Goal: Task Accomplishment & Management: Use online tool/utility

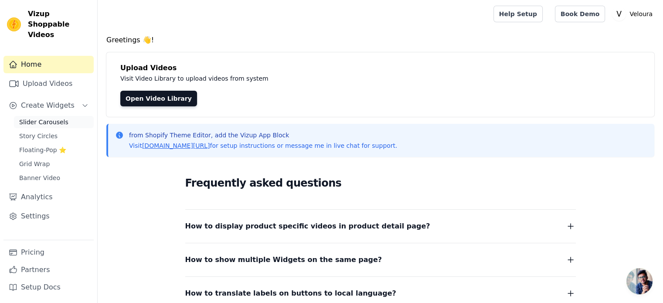
click at [49, 116] on link "Slider Carousels" at bounding box center [54, 122] width 80 height 12
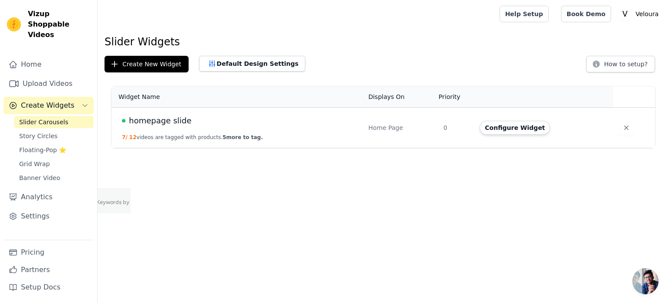
click at [144, 131] on td "homepage slide 7 / 12 videos are tagged with products. 5 more to tag." at bounding box center [238, 128] width 252 height 41
click at [156, 120] on span "homepage slide" at bounding box center [160, 121] width 63 height 12
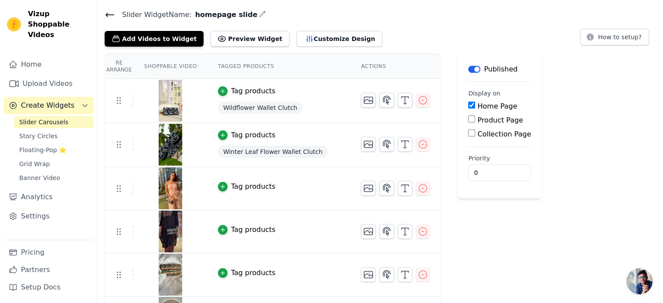
scroll to position [28, 0]
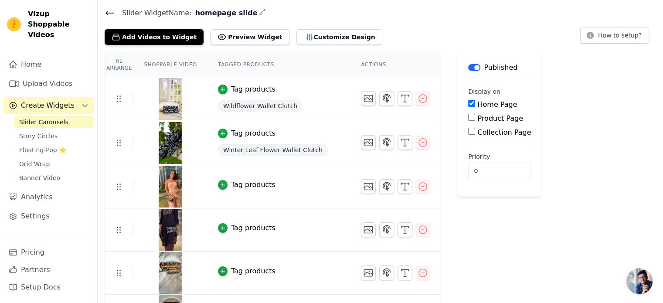
click at [223, 187] on button "Tag products" at bounding box center [246, 184] width 57 height 10
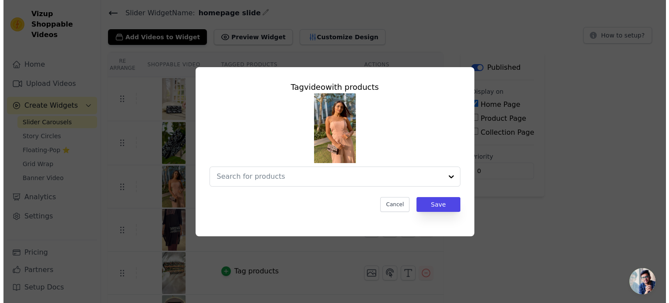
scroll to position [0, 0]
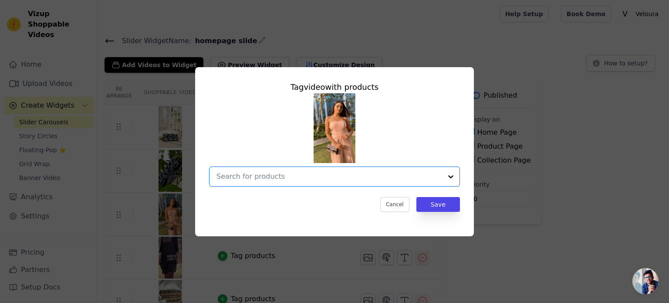
click at [312, 177] on input "text" at bounding box center [329, 176] width 226 height 10
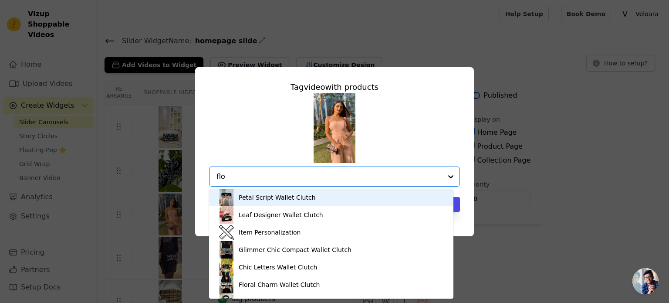
type input "[PERSON_NAME]"
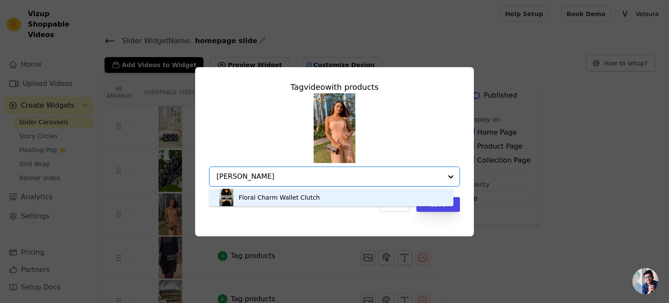
click at [310, 200] on div "Floral Charm Wallet Clutch" at bounding box center [331, 197] width 227 height 17
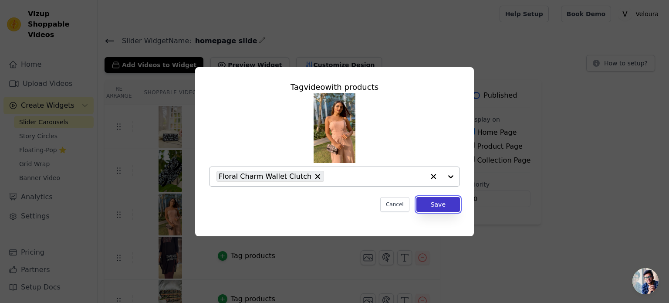
click at [439, 206] on button "Save" at bounding box center [438, 204] width 44 height 15
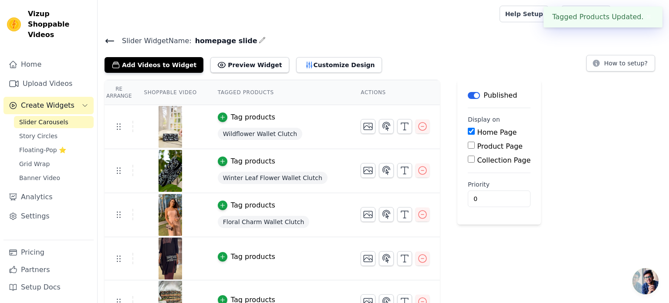
click at [234, 255] on div "Tag products" at bounding box center [253, 256] width 44 height 10
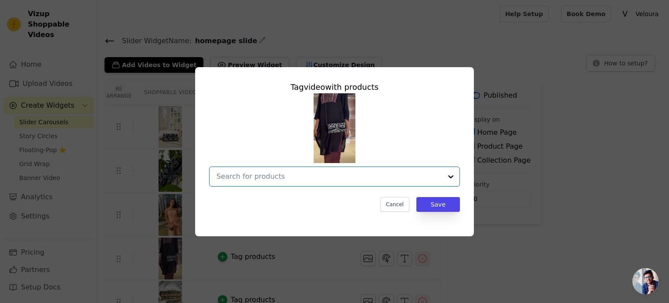
click at [278, 178] on input "text" at bounding box center [329, 176] width 226 height 10
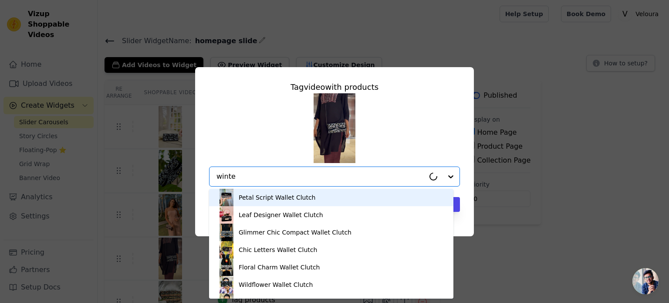
type input "winter"
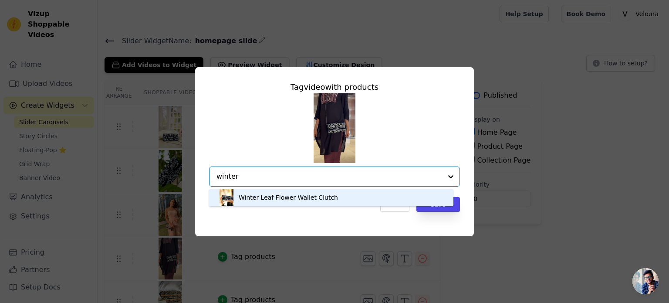
click at [286, 196] on div "Winter Leaf Flower Wallet Clutch" at bounding box center [288, 197] width 99 height 9
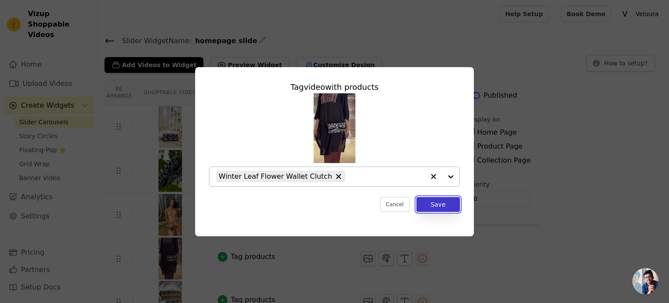
click at [446, 203] on button "Save" at bounding box center [438, 204] width 44 height 15
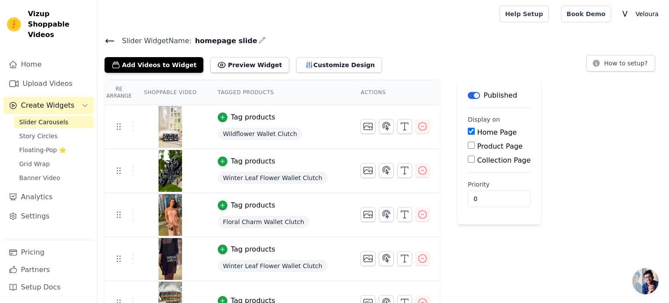
click at [401, 59] on div "Add Videos to Widget Preview Widget Customize Design How to setup?" at bounding box center [384, 63] width 558 height 19
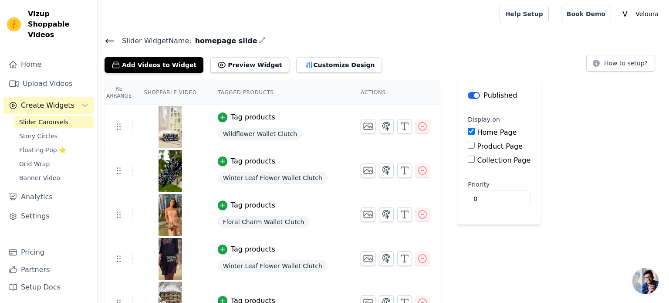
drag, startPoint x: 546, startPoint y: 73, endPoint x: 590, endPoint y: 147, distance: 86.1
click at [220, 250] on div "button" at bounding box center [223, 249] width 10 height 10
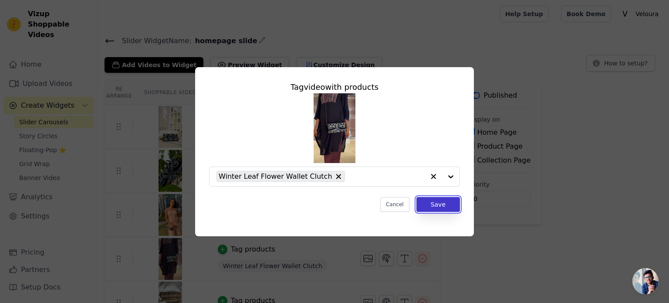
click at [448, 207] on button "Save" at bounding box center [438, 204] width 44 height 15
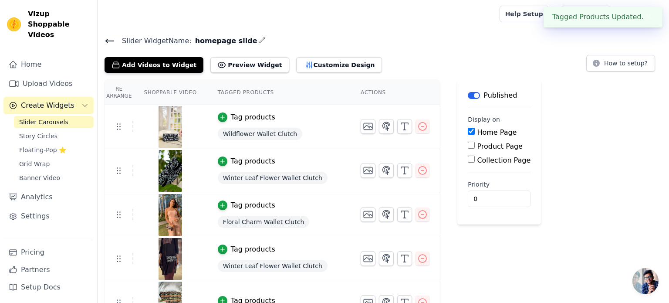
drag, startPoint x: 448, startPoint y: 207, endPoint x: 389, endPoint y: 225, distance: 61.9
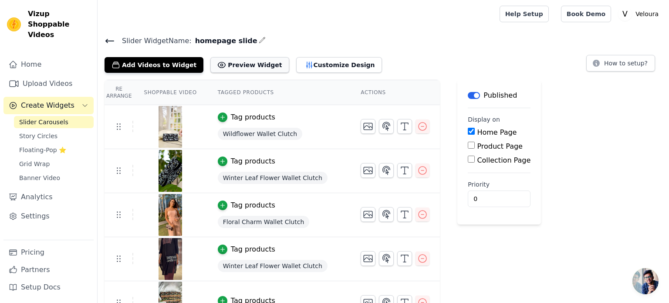
click at [236, 67] on button "Preview Widget" at bounding box center [249, 65] width 78 height 16
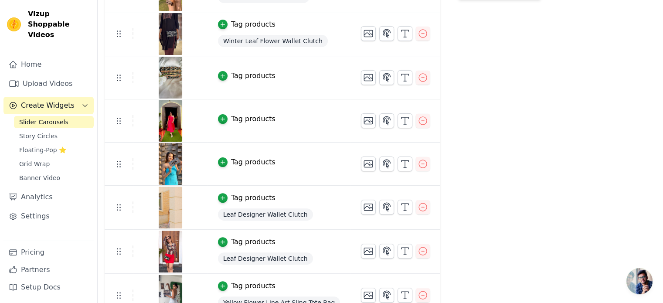
scroll to position [207, 0]
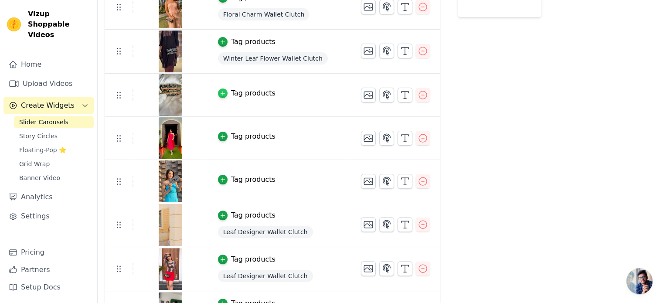
click at [220, 92] on div "button" at bounding box center [223, 93] width 10 height 10
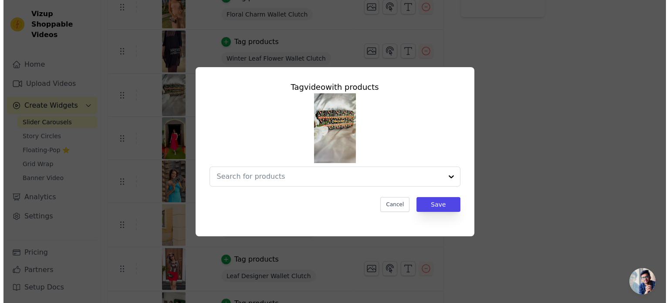
scroll to position [0, 0]
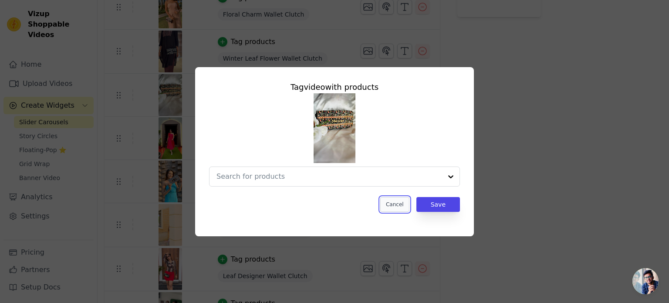
click at [398, 204] on button "Cancel" at bounding box center [394, 204] width 29 height 15
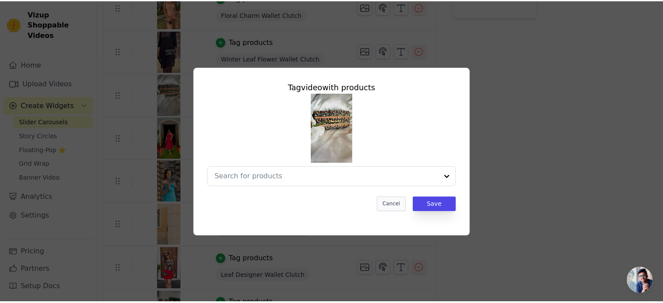
scroll to position [207, 0]
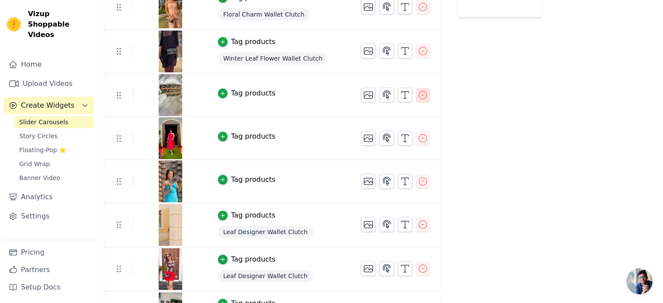
click at [417, 94] on icon "button" at bounding box center [422, 95] width 10 height 10
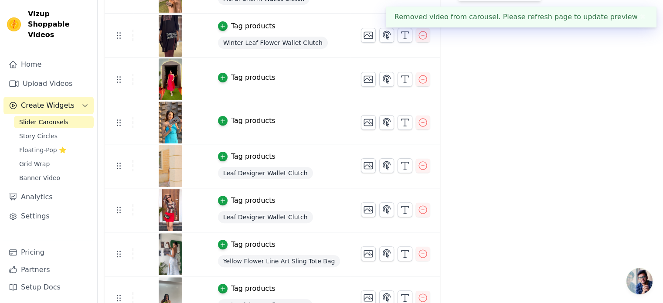
scroll to position [224, 0]
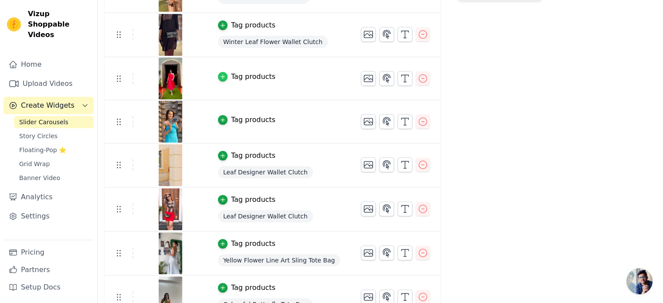
click at [220, 75] on icon "button" at bounding box center [223, 77] width 6 height 6
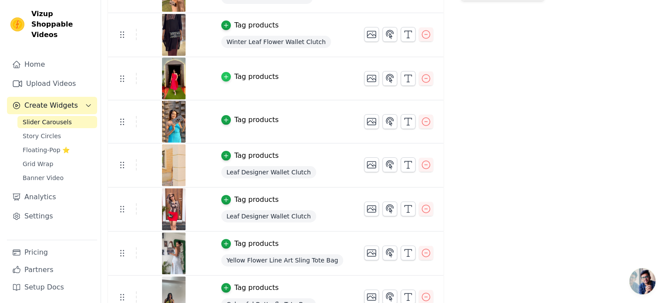
scroll to position [0, 0]
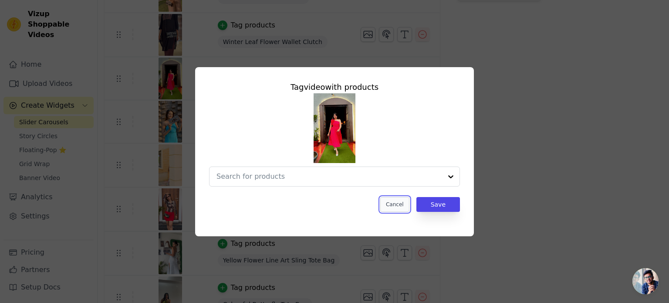
click at [397, 210] on button "Cancel" at bounding box center [394, 204] width 29 height 15
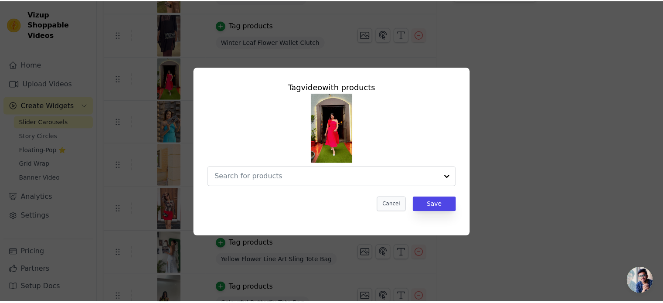
scroll to position [224, 0]
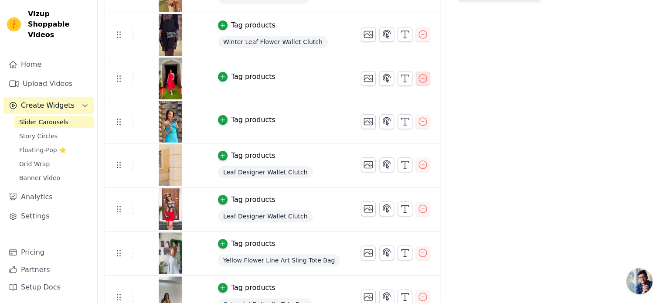
click at [417, 78] on icon "button" at bounding box center [422, 78] width 10 height 10
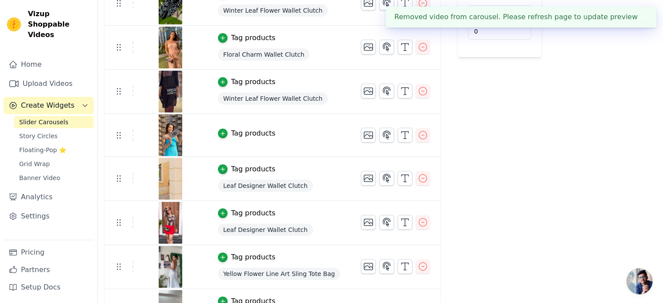
scroll to position [167, 0]
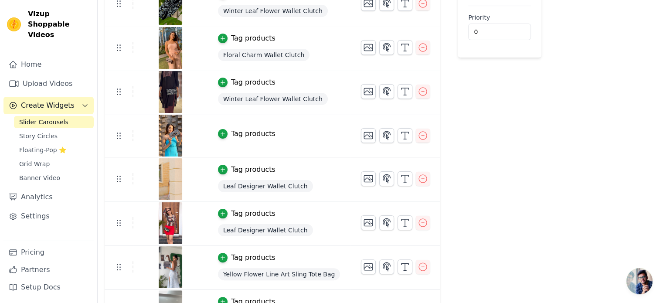
click at [247, 136] on div "Tag products" at bounding box center [253, 133] width 44 height 10
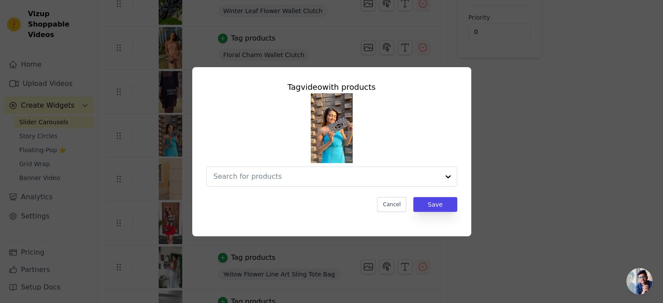
scroll to position [0, 0]
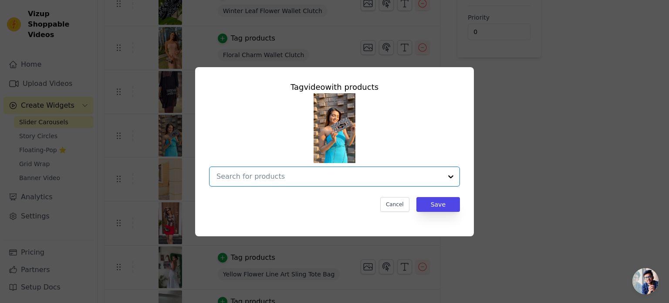
click at [290, 177] on input "text" at bounding box center [329, 176] width 226 height 10
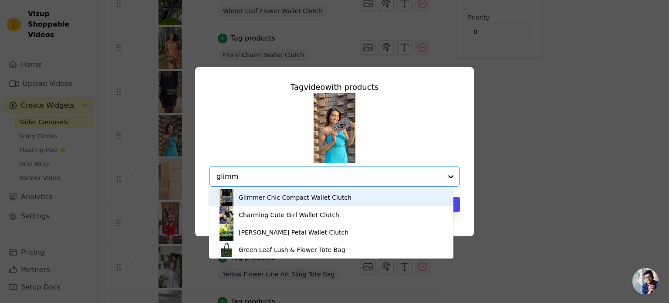
type input "glimme"
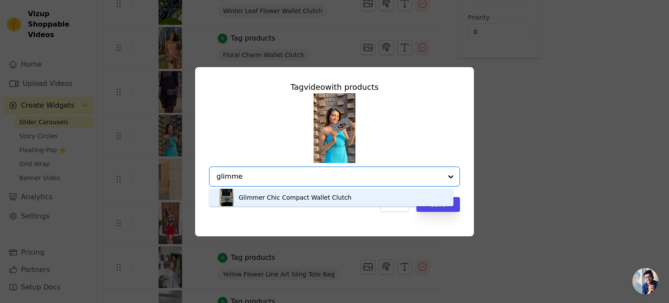
click at [302, 194] on div "Glimmer Chic Compact Wallet Clutch" at bounding box center [295, 197] width 113 height 9
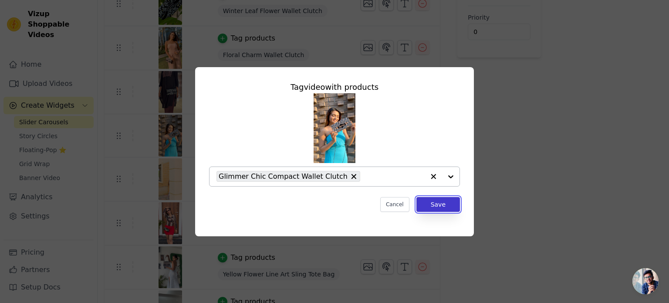
click at [443, 206] on button "Save" at bounding box center [438, 204] width 44 height 15
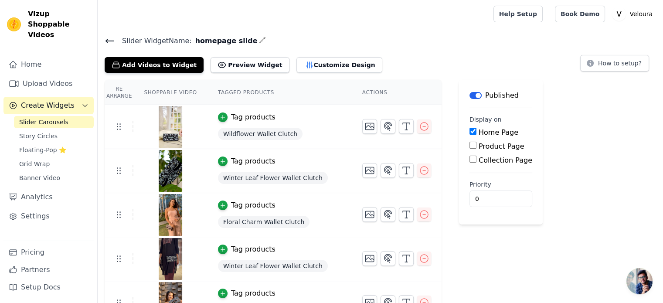
click at [469, 146] on input "Product Page" at bounding box center [472, 145] width 7 height 7
checkbox input "true"
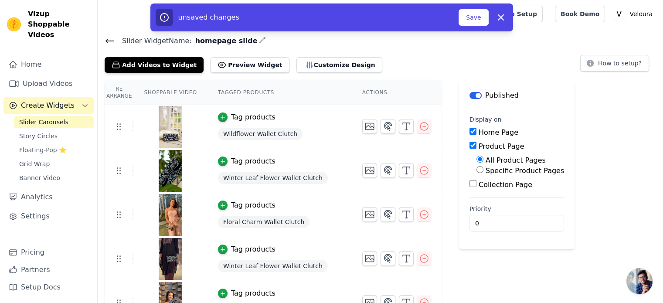
click at [476, 174] on div "Specific Product Pages" at bounding box center [520, 171] width 88 height 10
click at [476, 170] on input "Specific Product Pages" at bounding box center [479, 169] width 7 height 7
radio input "true"
click at [469, 147] on input "Product Page" at bounding box center [472, 145] width 7 height 7
checkbox input "false"
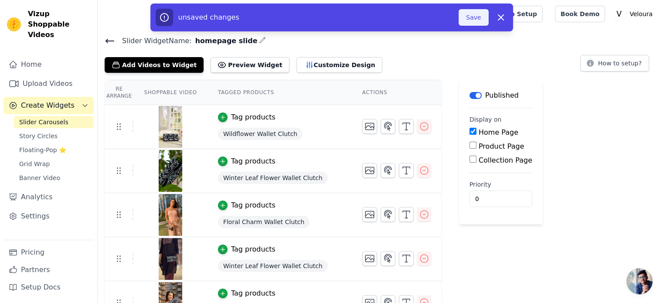
click at [477, 22] on button "Save" at bounding box center [473, 17] width 30 height 17
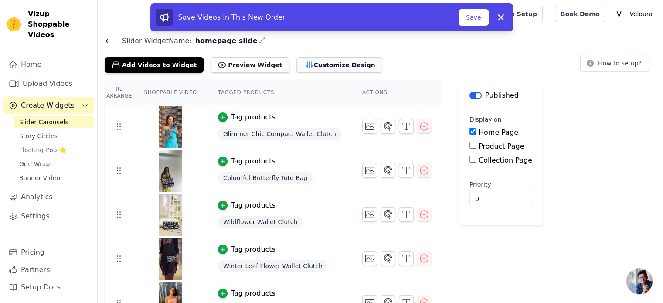
click at [309, 69] on button "Customize Design" at bounding box center [339, 65] width 86 height 16
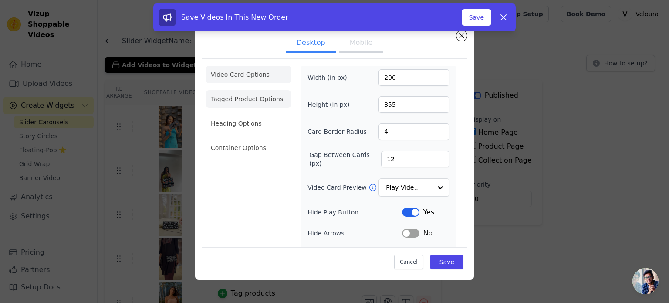
click at [275, 139] on li "Tagged Product Options" at bounding box center [249, 147] width 86 height 17
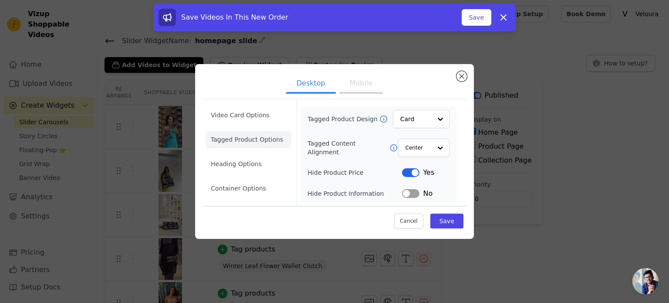
click at [521, 139] on div "Desktop Mobile Video Card Options Tagged Product Options Heading Options Contai…" at bounding box center [334, 151] width 641 height 203
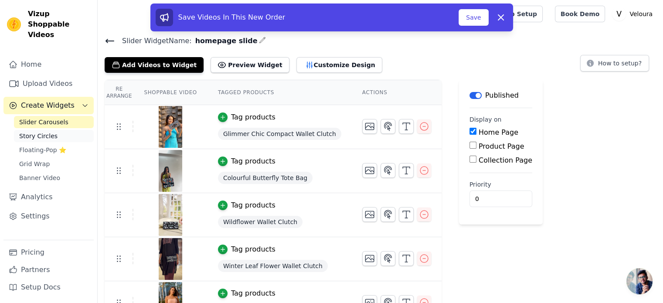
click at [59, 130] on link "Story Circles" at bounding box center [54, 136] width 80 height 12
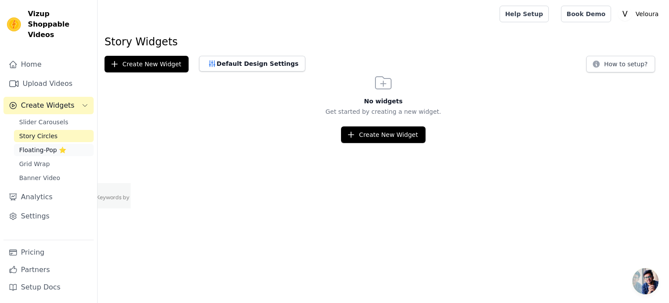
click at [45, 144] on link "Floating-Pop ⭐" at bounding box center [54, 150] width 80 height 12
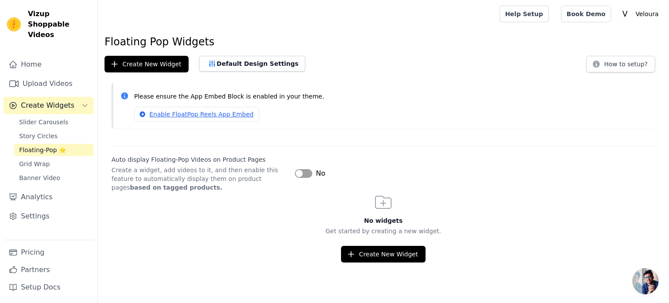
click at [308, 172] on button "Label" at bounding box center [303, 173] width 17 height 9
click at [363, 255] on button "Create New Widget" at bounding box center [383, 254] width 84 height 17
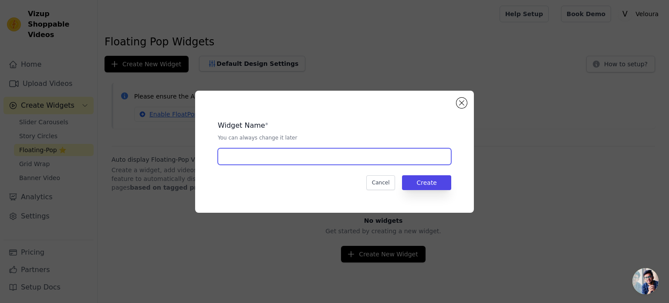
click at [353, 162] on input "text" at bounding box center [334, 156] width 233 height 17
type input "float"
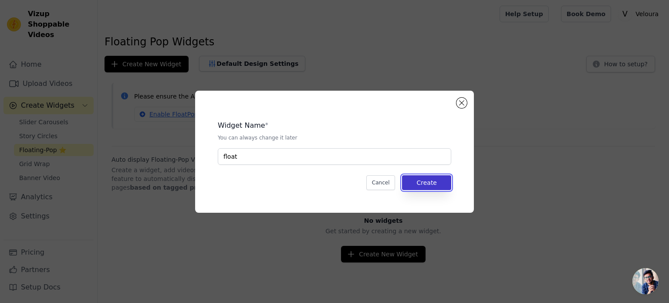
click at [438, 181] on button "Create" at bounding box center [426, 182] width 49 height 15
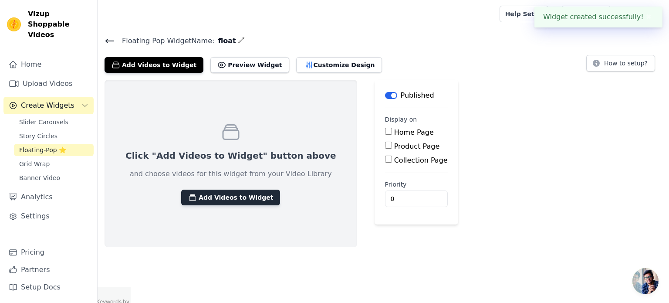
click at [243, 195] on button "Add Videos to Widget" at bounding box center [230, 197] width 99 height 16
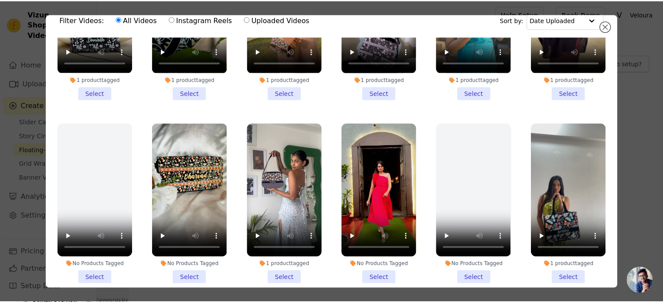
scroll to position [34, 0]
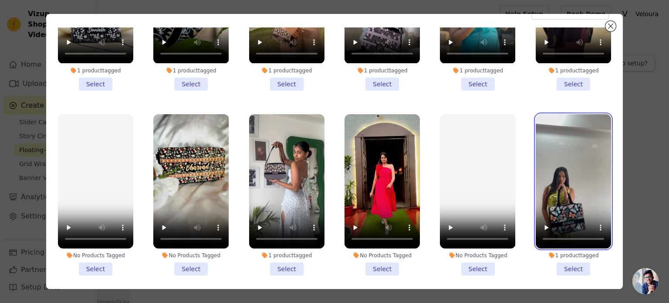
click at [565, 193] on video at bounding box center [573, 181] width 75 height 134
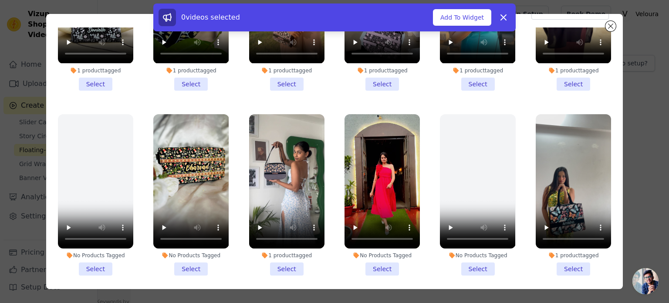
click at [567, 262] on li "1 product tagged Select" at bounding box center [573, 194] width 75 height 161
click at [0, 0] on input "1 product tagged Select" at bounding box center [0, 0] width 0 height 0
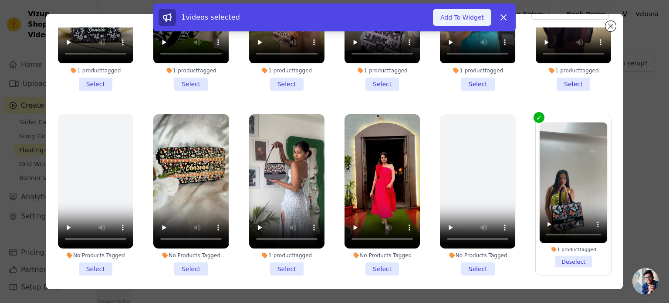
click at [464, 17] on button "Add To Widget" at bounding box center [462, 17] width 58 height 17
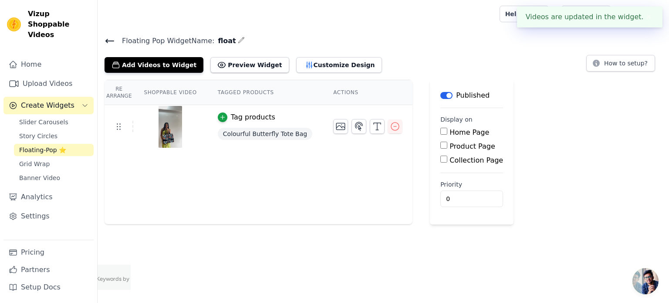
click at [450, 144] on label "Product Page" at bounding box center [473, 146] width 46 height 8
click at [443, 144] on input "Product Page" at bounding box center [443, 145] width 7 height 7
checkbox input "true"
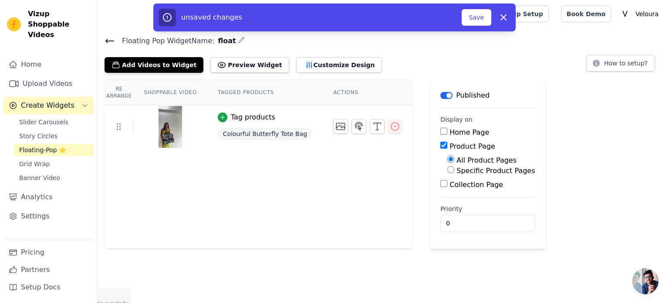
click at [456, 170] on label "Specific Product Pages" at bounding box center [495, 170] width 78 height 8
click at [447, 170] on input "Specific Product Pages" at bounding box center [450, 169] width 7 height 7
radio input "true"
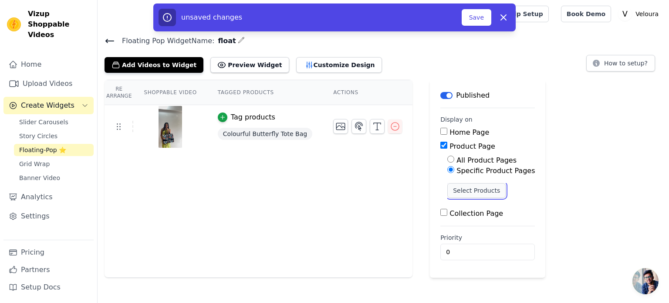
click at [452, 190] on button "Select Products" at bounding box center [476, 190] width 58 height 15
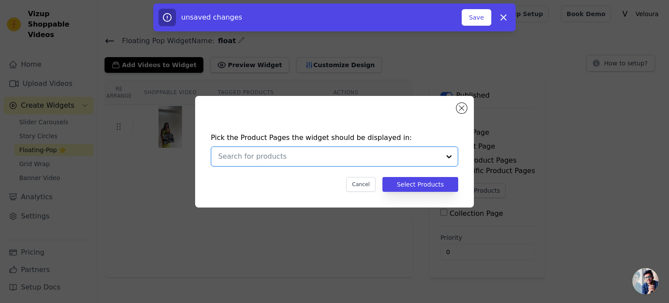
click at [390, 157] on input "text" at bounding box center [329, 156] width 222 height 10
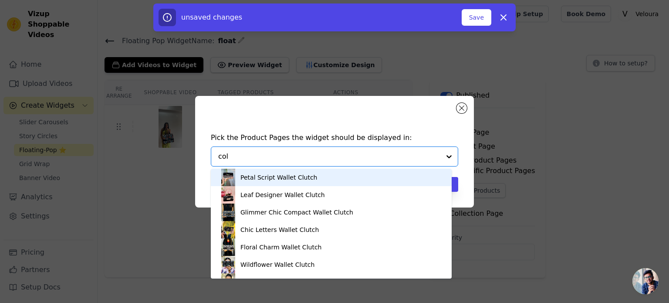
type input "colo"
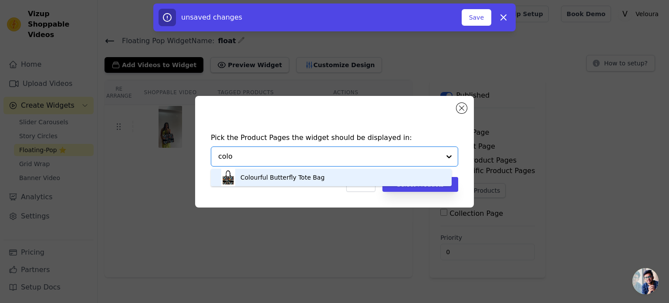
click at [319, 176] on div "Colourful Butterfly Tote Bag" at bounding box center [331, 177] width 223 height 17
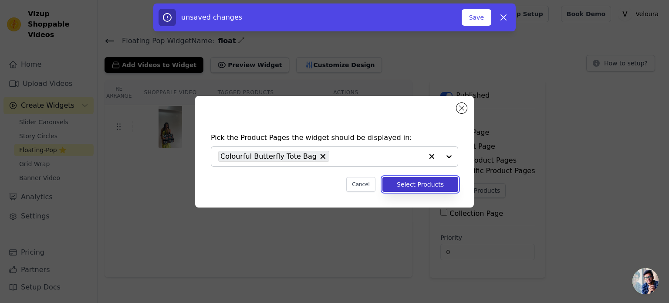
click at [440, 183] on button "Select Products" at bounding box center [420, 184] width 76 height 15
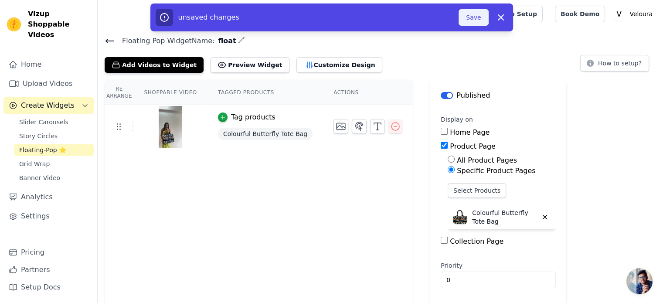
click at [478, 13] on button "Save" at bounding box center [473, 17] width 30 height 17
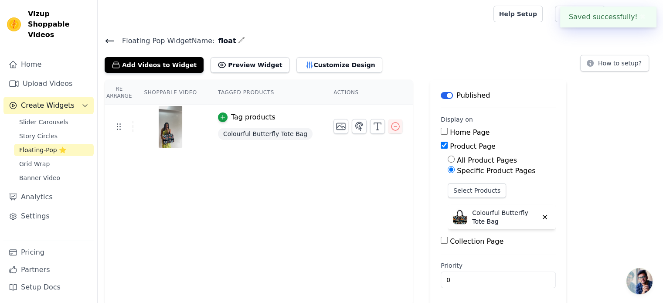
click at [478, 13] on div at bounding box center [294, 14] width 378 height 28
click at [239, 68] on button "Preview Widget" at bounding box center [249, 65] width 78 height 16
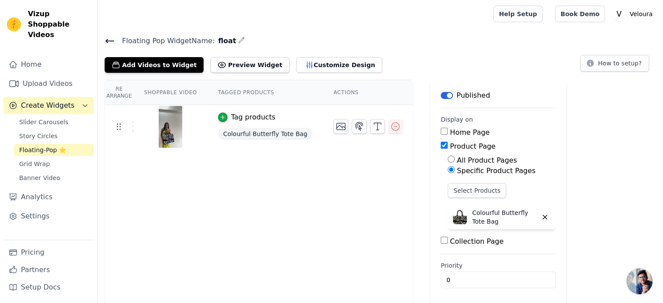
scroll to position [1, 0]
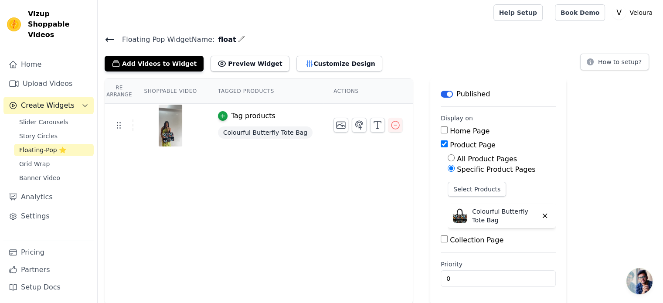
click at [149, 79] on th "Shoppable Video" at bounding box center [170, 91] width 74 height 25
click at [244, 66] on button "Preview Widget" at bounding box center [249, 64] width 78 height 16
click at [77, 144] on link "Floating-Pop ⭐" at bounding box center [54, 150] width 80 height 12
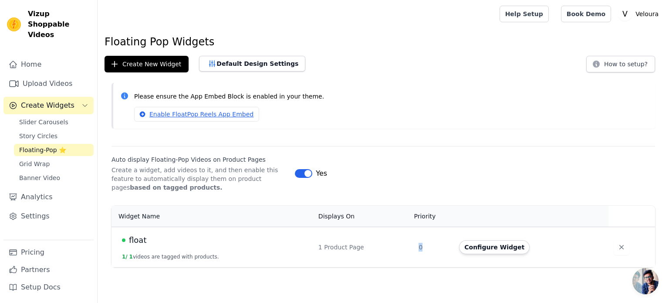
drag, startPoint x: 422, startPoint y: 247, endPoint x: 415, endPoint y: 248, distance: 7.0
click at [415, 248] on td "0" at bounding box center [433, 247] width 41 height 41
click at [491, 245] on button "Configure Widget" at bounding box center [494, 247] width 71 height 14
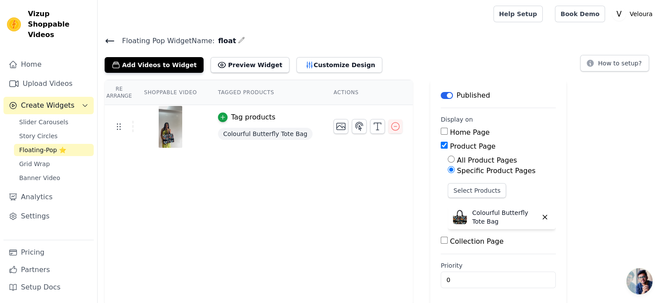
scroll to position [1, 0]
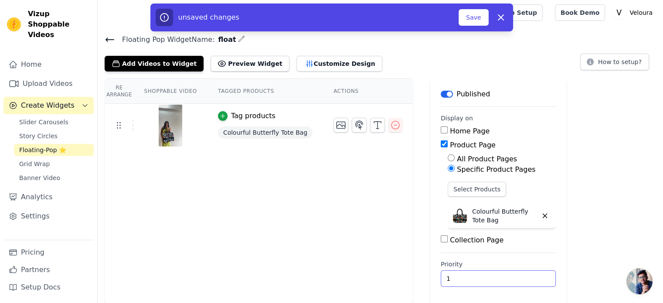
click at [524, 273] on input "1" at bounding box center [497, 278] width 115 height 17
click at [524, 273] on input "2" at bounding box center [497, 278] width 115 height 17
click at [524, 273] on input "21" at bounding box center [497, 278] width 115 height 17
click at [523, 281] on input "20" at bounding box center [497, 278] width 115 height 17
click at [523, 281] on input "9" at bounding box center [497, 278] width 115 height 17
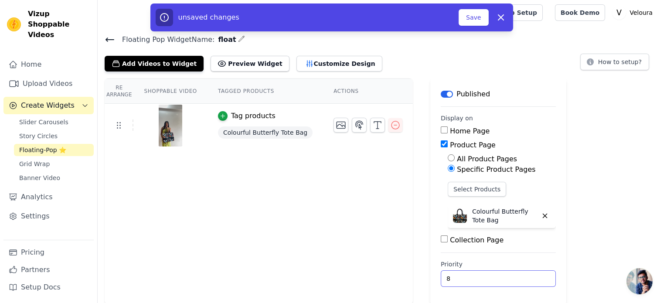
click at [523, 281] on input "8" at bounding box center [497, 278] width 115 height 17
click at [523, 281] on input "7" at bounding box center [497, 278] width 115 height 17
click at [523, 281] on input "6" at bounding box center [497, 278] width 115 height 17
click at [523, 281] on input "5" at bounding box center [497, 278] width 115 height 17
click at [523, 281] on input "4" at bounding box center [497, 278] width 115 height 17
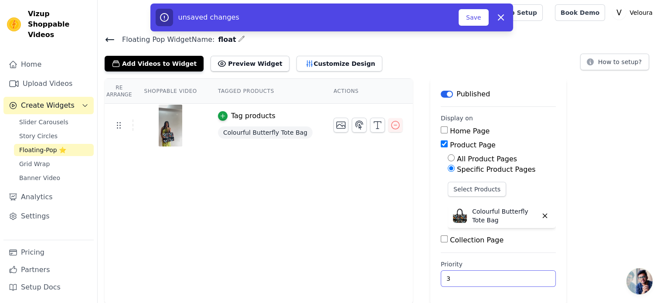
click at [523, 281] on input "3" at bounding box center [497, 278] width 115 height 17
click at [523, 281] on input "2" at bounding box center [497, 278] width 115 height 17
click at [523, 281] on input "1" at bounding box center [497, 278] width 115 height 17
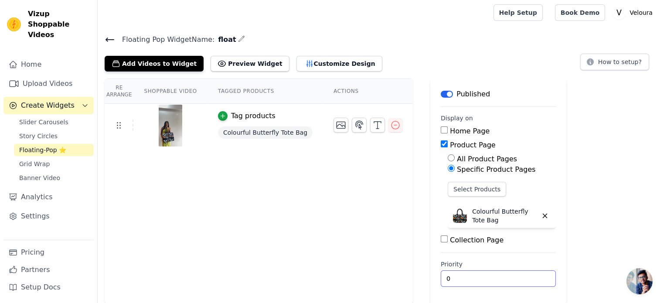
type input "1"
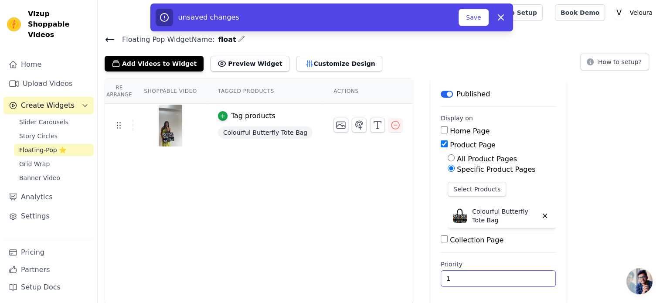
click at [521, 273] on input "1" at bounding box center [497, 278] width 115 height 17
click at [479, 12] on button "Save" at bounding box center [473, 17] width 30 height 17
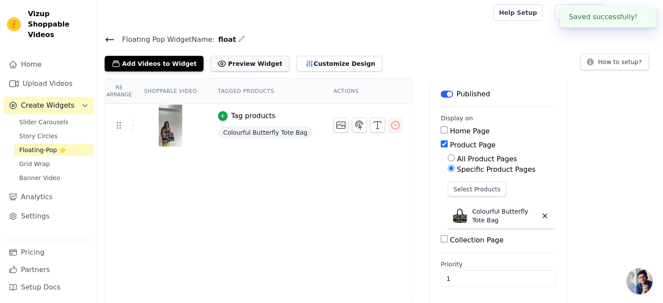
click at [248, 67] on button "Preview Widget" at bounding box center [249, 64] width 78 height 16
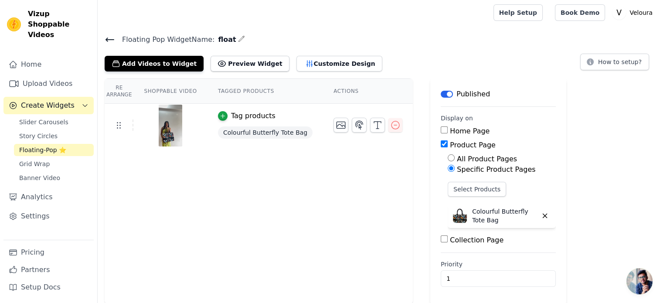
click at [69, 145] on link "Floating-Pop ⭐" at bounding box center [54, 150] width 80 height 12
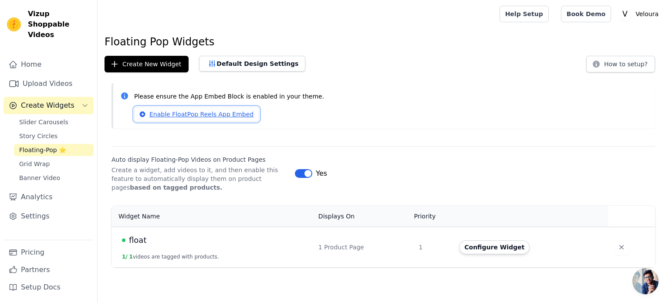
click at [187, 113] on link "Enable FloatPop Reels App Embed" at bounding box center [196, 114] width 125 height 15
